Goal: Task Accomplishment & Management: Manage account settings

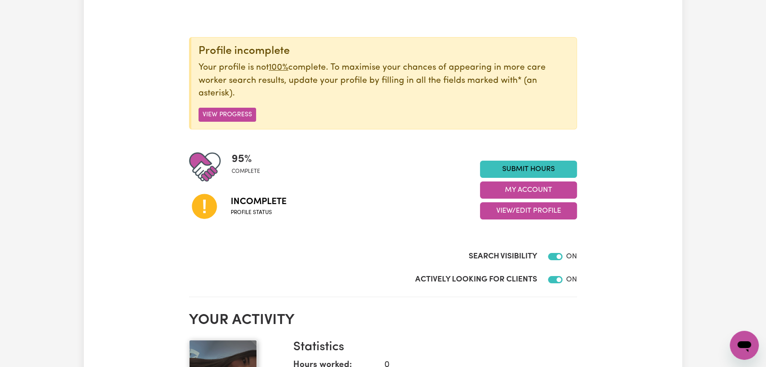
scroll to position [101, 0]
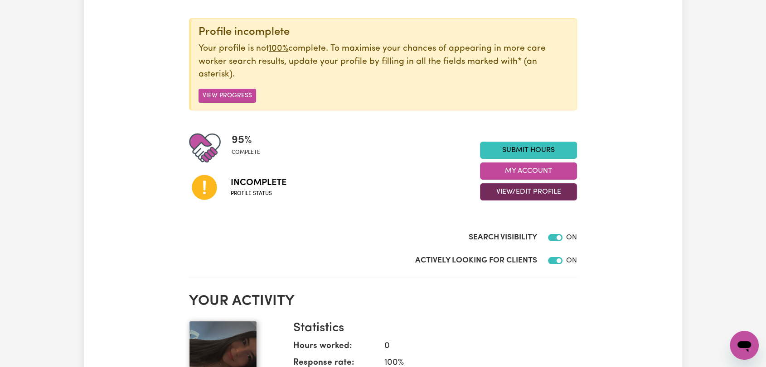
click at [524, 186] on button "View/Edit Profile" at bounding box center [528, 191] width 97 height 17
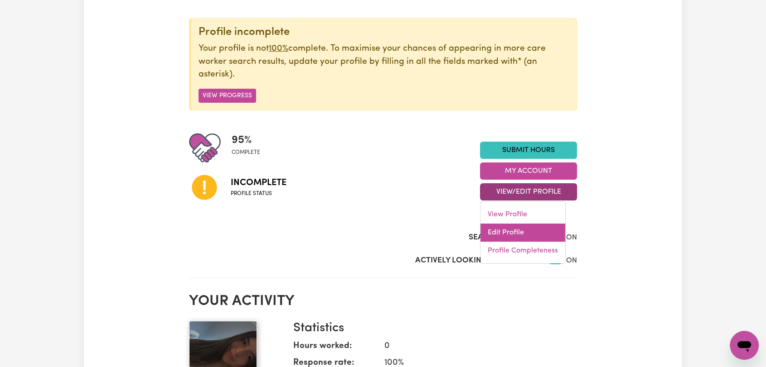
click at [518, 236] on link "Edit Profile" at bounding box center [522, 233] width 85 height 18
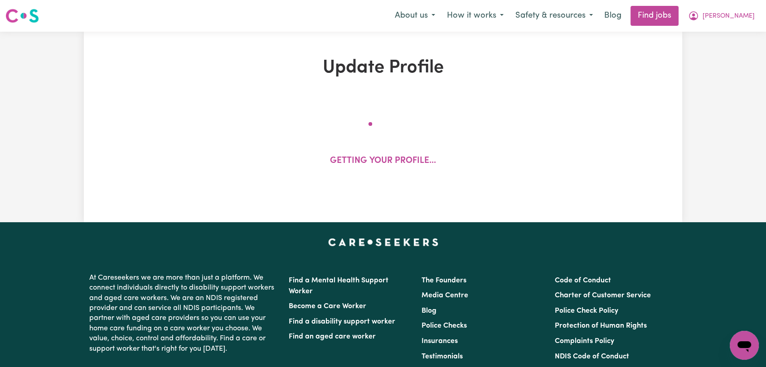
select select "[DEMOGRAPHIC_DATA]"
select select "Student Visa"
select select "Studying a healthcare related degree or qualification"
select select "43"
select select "60"
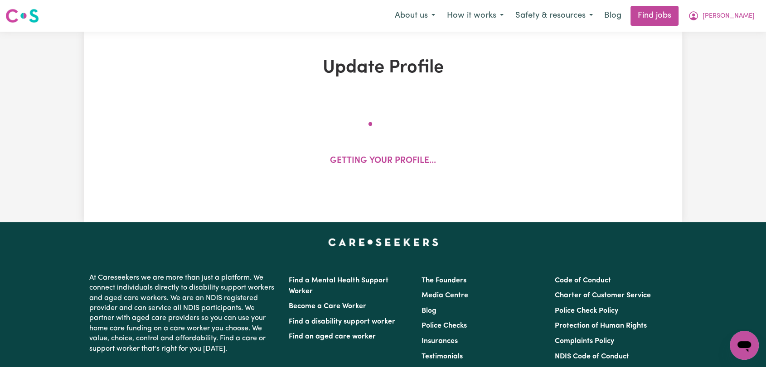
select select "77"
select select "94"
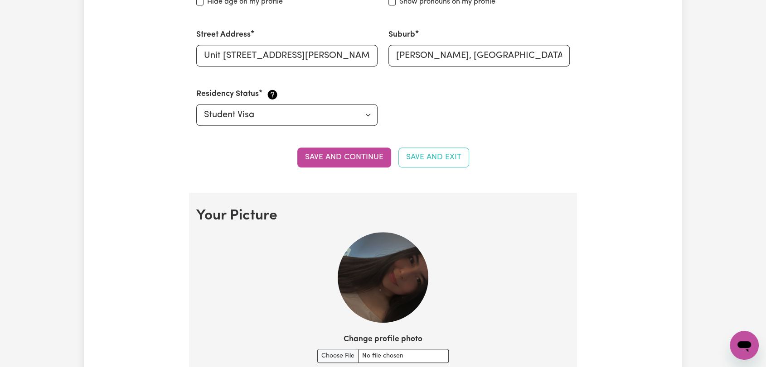
scroll to position [554, 0]
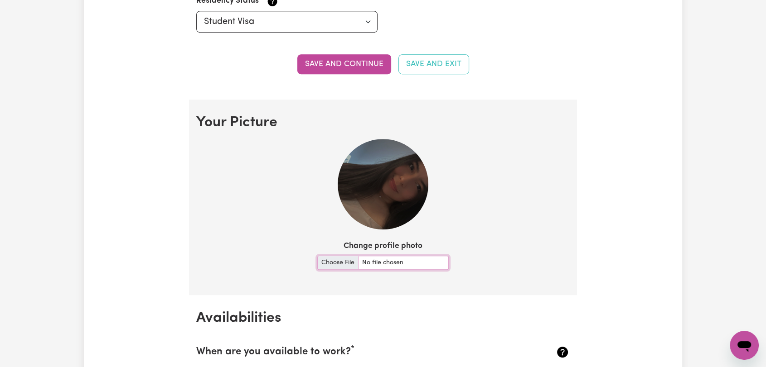
click at [324, 261] on input "Change profile photo" at bounding box center [382, 263] width 131 height 14
type input "C:\fakepath\[PERSON_NAME] - Picture.jpeg"
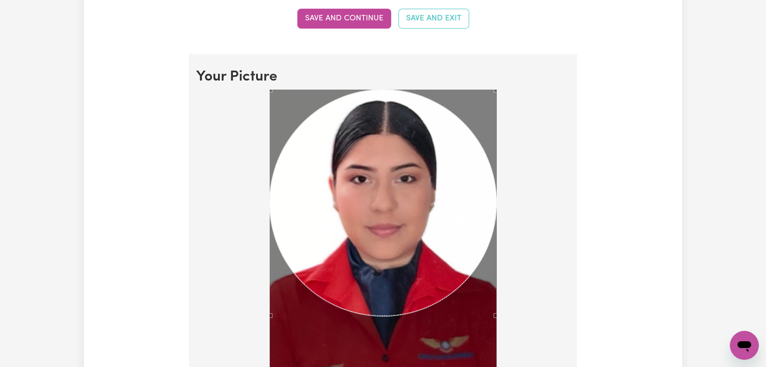
scroll to position [654, 0]
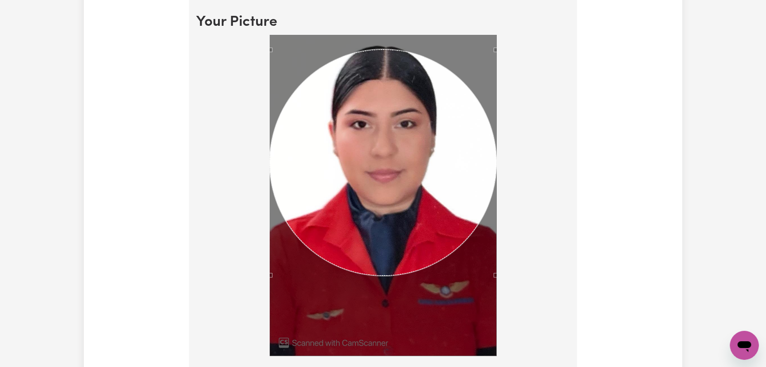
click at [395, 144] on div "Use the arrow keys to move the crop selection area" at bounding box center [383, 162] width 227 height 227
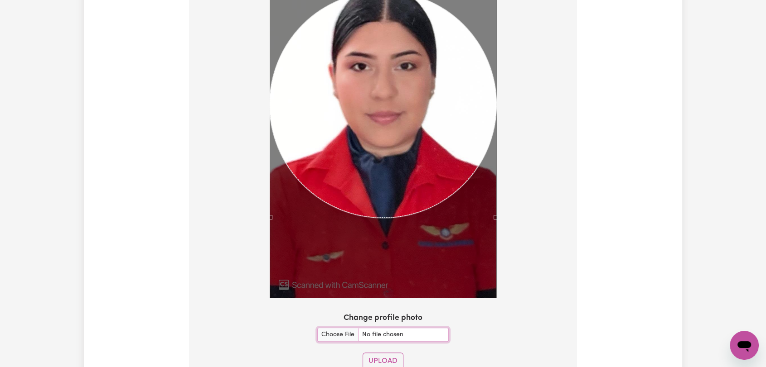
scroll to position [855, 0]
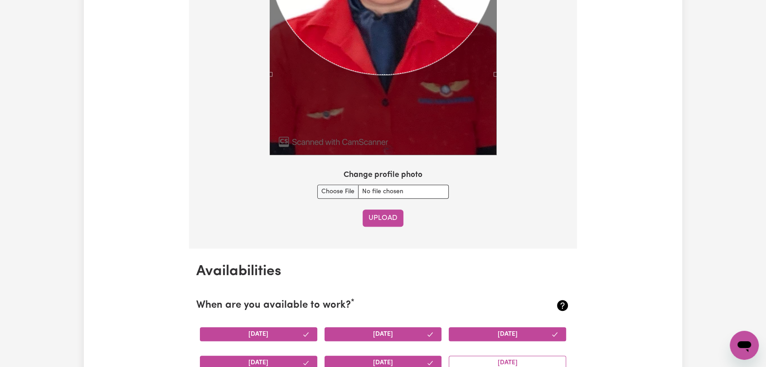
click at [375, 215] on button "Upload" at bounding box center [382, 218] width 41 height 17
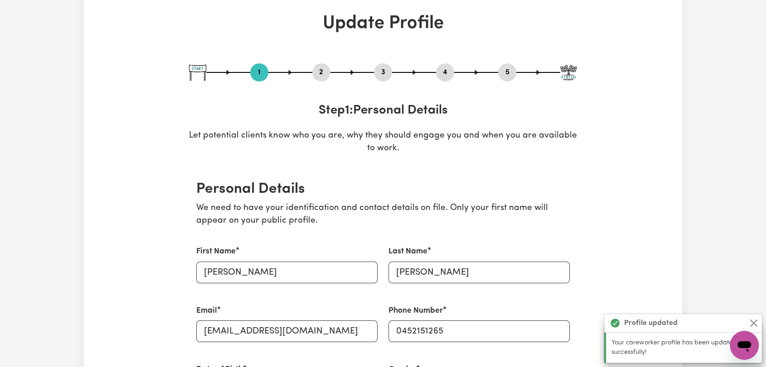
scroll to position [0, 0]
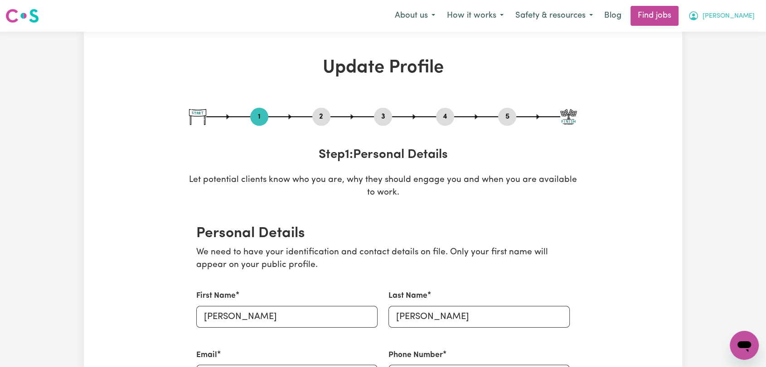
click at [741, 15] on span "[PERSON_NAME]" at bounding box center [728, 16] width 52 height 10
click at [709, 69] on link "Logout" at bounding box center [724, 69] width 72 height 17
